Goal: Navigation & Orientation: Find specific page/section

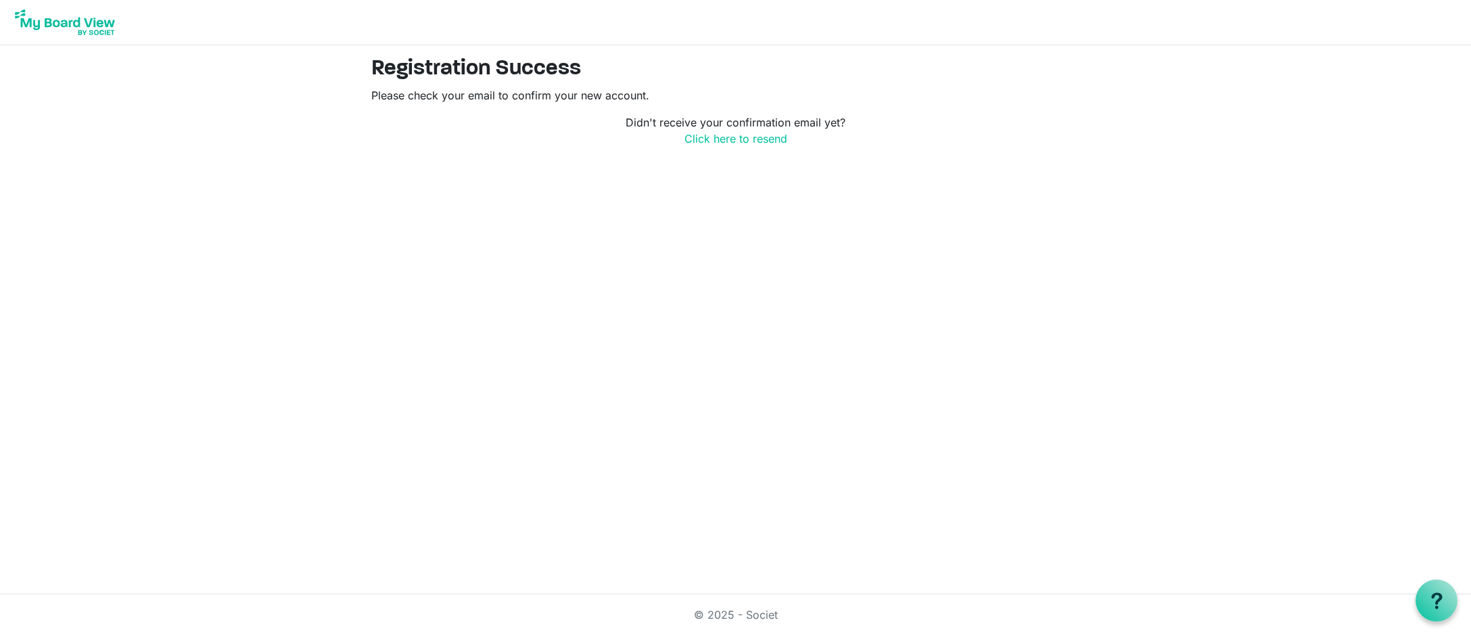
click at [108, 23] on img at bounding box center [65, 22] width 108 height 34
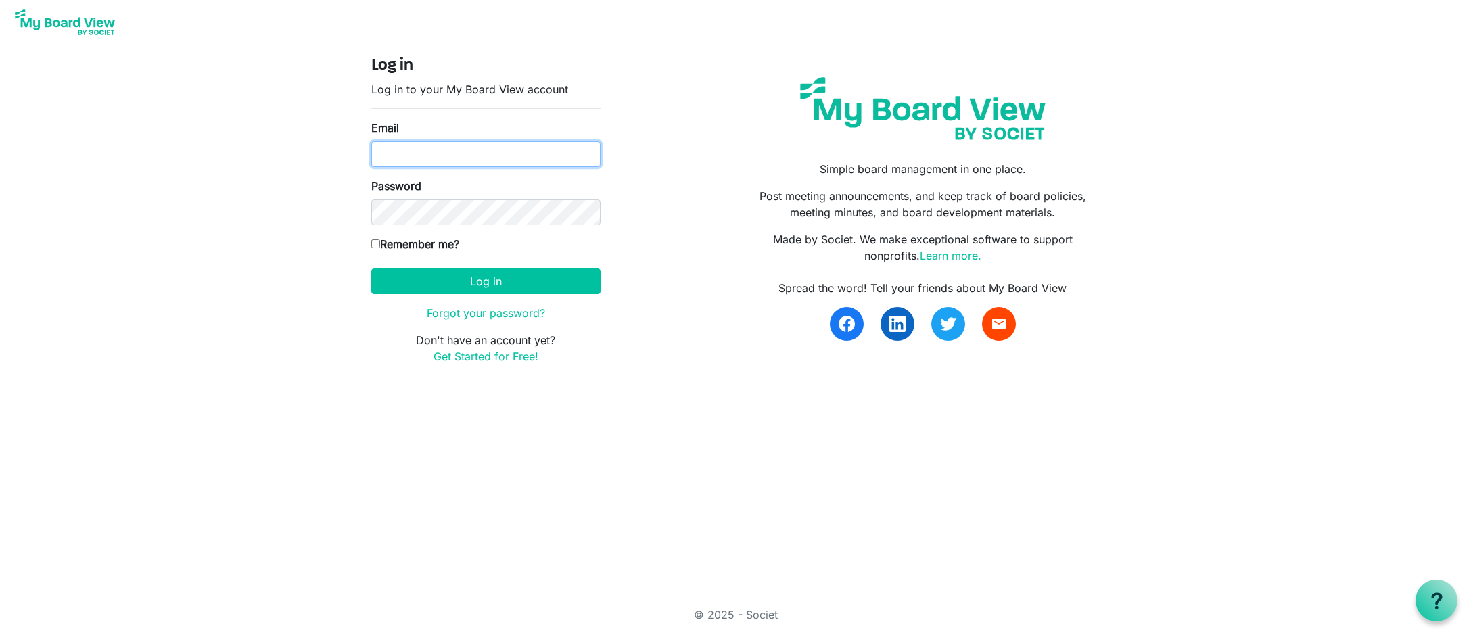
type input "[PERSON_NAME][EMAIL_ADDRESS][DOMAIN_NAME]"
click at [564, 151] on input "kathryn@habitatsaltlake.org" at bounding box center [485, 154] width 229 height 26
click at [709, 163] on div "Log in Log in to your My Board View account Email kathryn@habitatsaltlake.org P…" at bounding box center [735, 215] width 749 height 319
click at [517, 271] on button "Log in" at bounding box center [485, 281] width 229 height 26
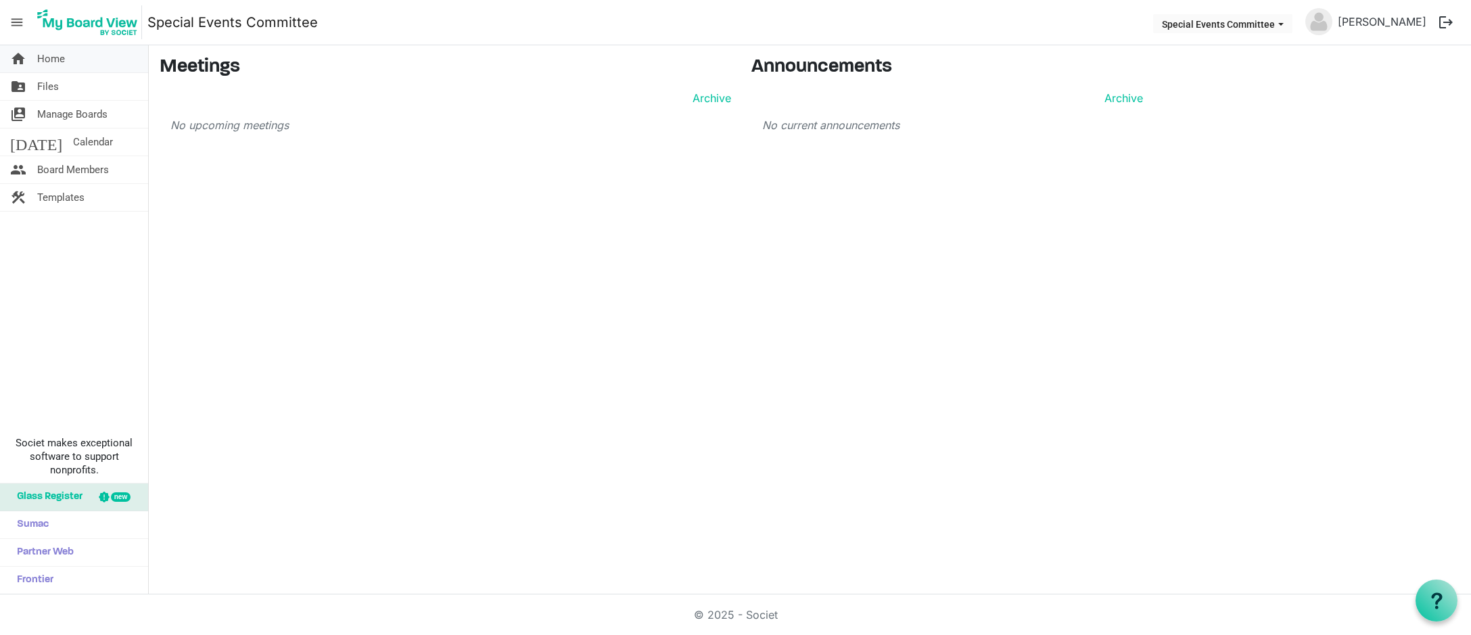
click at [68, 66] on link "home Home" at bounding box center [74, 58] width 148 height 27
click at [1224, 5] on nav "menu Special Events Committee Special Events Committee [PERSON_NAME] logout" at bounding box center [735, 22] width 1471 height 45
click at [1224, 11] on ul "Special Events Committee [PERSON_NAME] logout" at bounding box center [1305, 22] width 310 height 28
click at [1225, 29] on button "Special Events Committee" at bounding box center [1222, 23] width 139 height 19
click at [1226, 256] on div "home Home folder_shared Files switch_account Manage Boards today Calendar peopl…" at bounding box center [735, 319] width 1471 height 549
